Goal: Go to known website: Access a specific website the user already knows

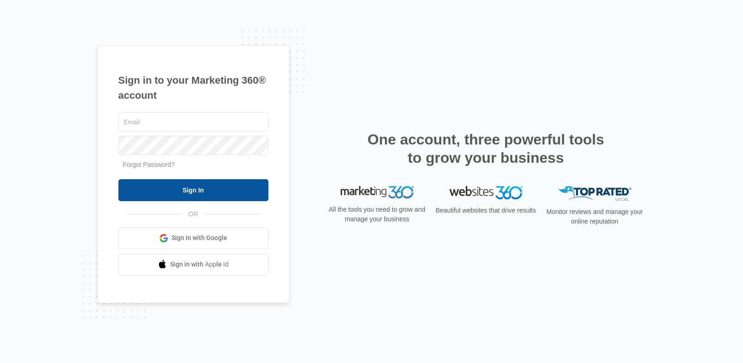
type input "[PERSON_NAME][EMAIL_ADDRESS][PERSON_NAME][DOMAIN_NAME]"
click at [198, 189] on input "Sign In" at bounding box center [193, 190] width 150 height 22
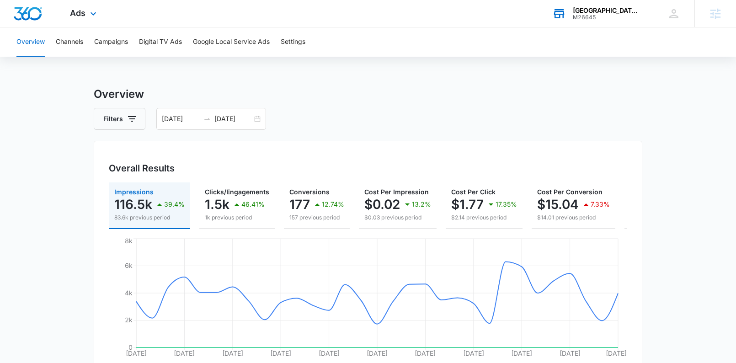
click at [577, 14] on div "M26645" at bounding box center [606, 17] width 67 height 6
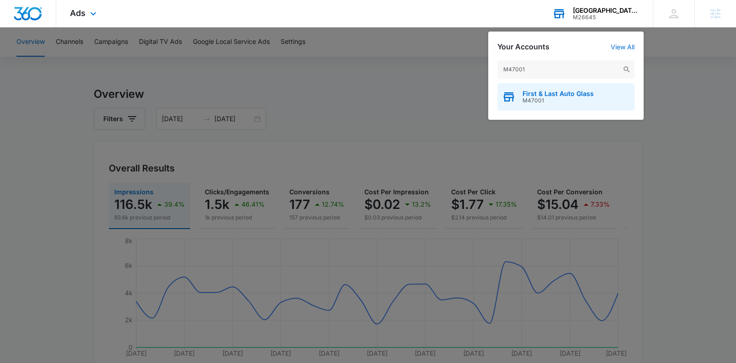
type input "M47001"
click at [548, 93] on span "First & Last Auto Glass" at bounding box center [558, 93] width 71 height 7
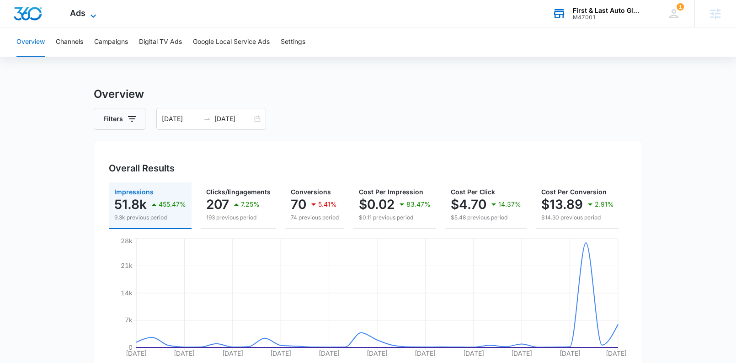
click at [90, 16] on icon at bounding box center [93, 16] width 11 height 11
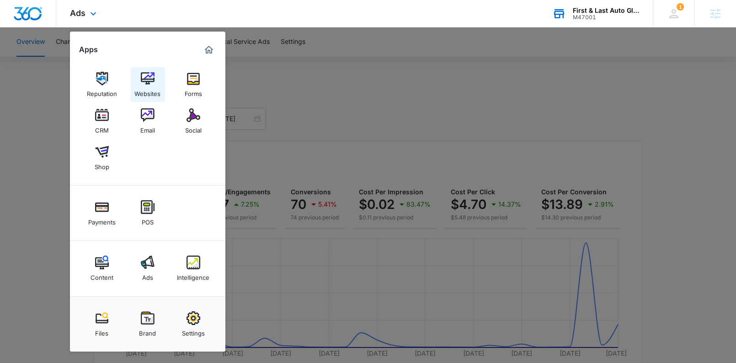
click at [153, 73] on img at bounding box center [148, 79] width 14 height 14
